Goal: Task Accomplishment & Management: Complete application form

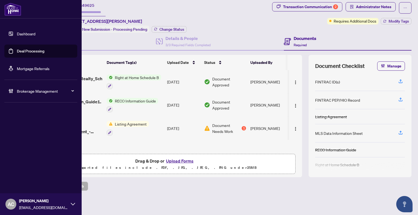
click at [21, 35] on link "Dashboard" at bounding box center [26, 33] width 18 height 5
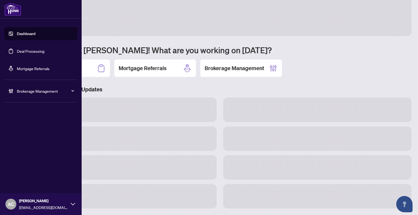
scroll to position [11, 0]
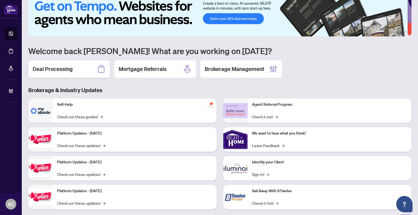
click at [52, 73] on div "Deal Processing" at bounding box center [69, 68] width 82 height 17
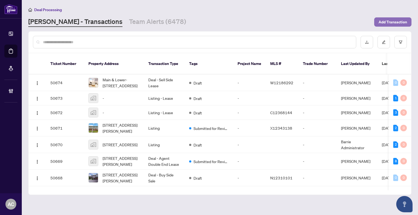
click at [396, 20] on span "Add Transaction" at bounding box center [392, 22] width 29 height 9
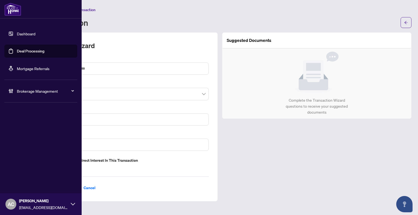
click at [32, 32] on link "Dashboard" at bounding box center [26, 33] width 18 height 5
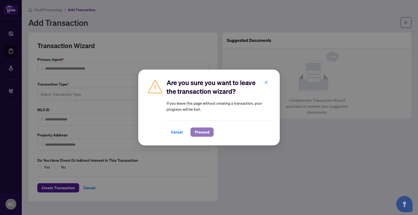
click at [207, 134] on span "Proceed" at bounding box center [202, 132] width 14 height 9
